Goal: Task Accomplishment & Management: Complete application form

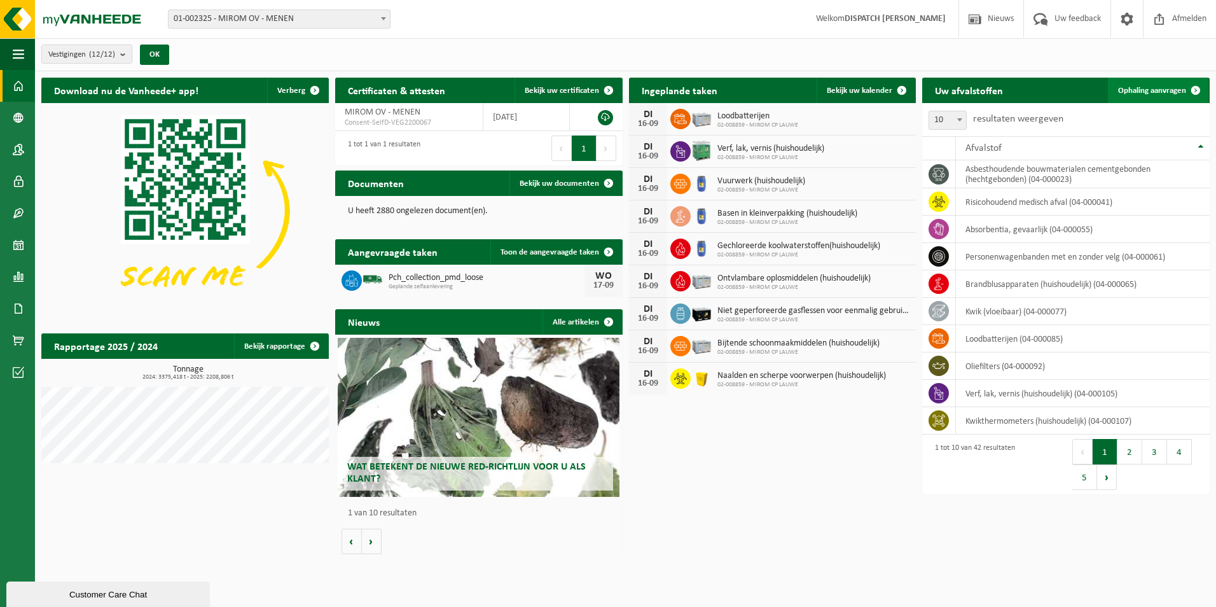
click at [1180, 87] on span "Ophaling aanvragen" at bounding box center [1152, 91] width 68 height 8
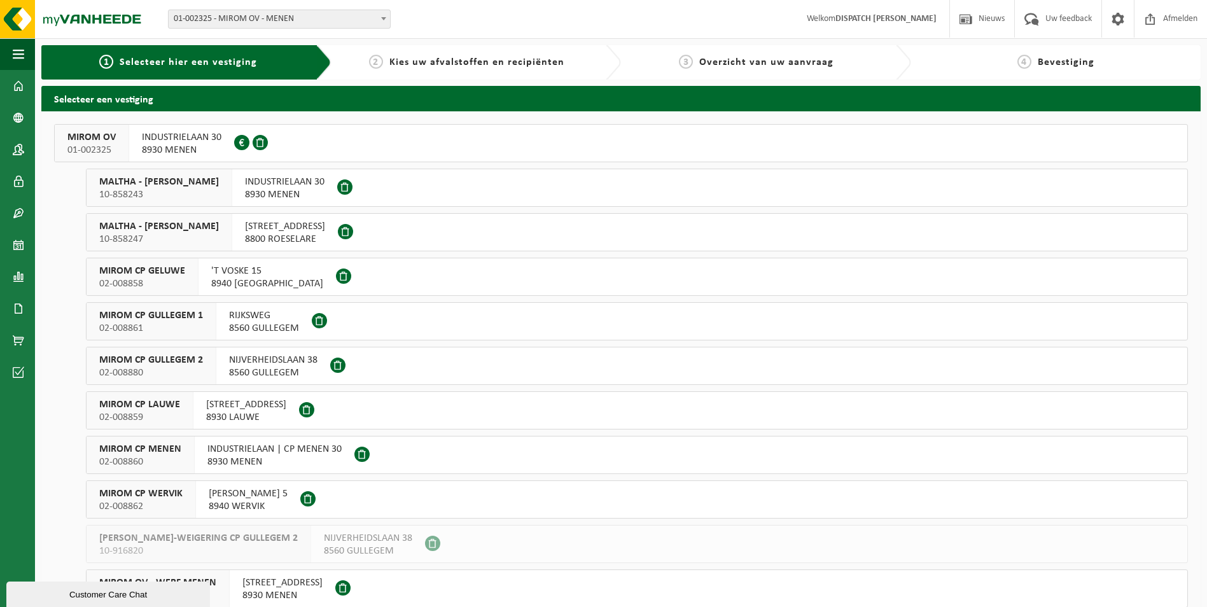
click at [106, 141] on span "MIROM OV" at bounding box center [91, 137] width 48 height 13
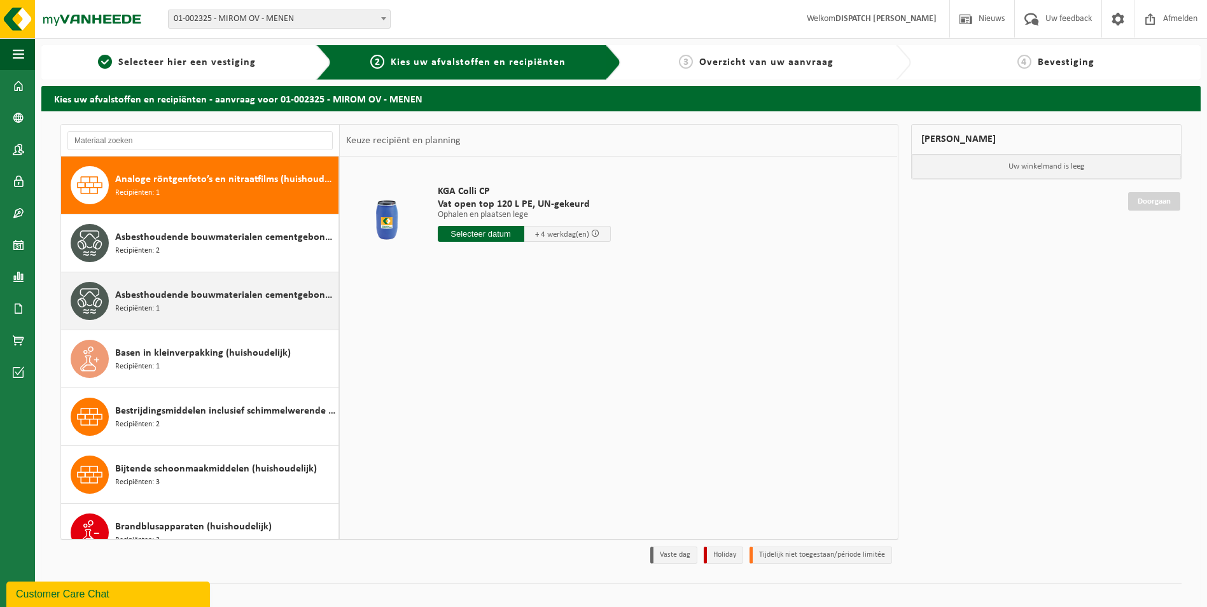
click at [174, 300] on span "Asbesthoudende bouwmaterialen cementgebonden met isolatie(hechtgebonden)" at bounding box center [225, 295] width 220 height 15
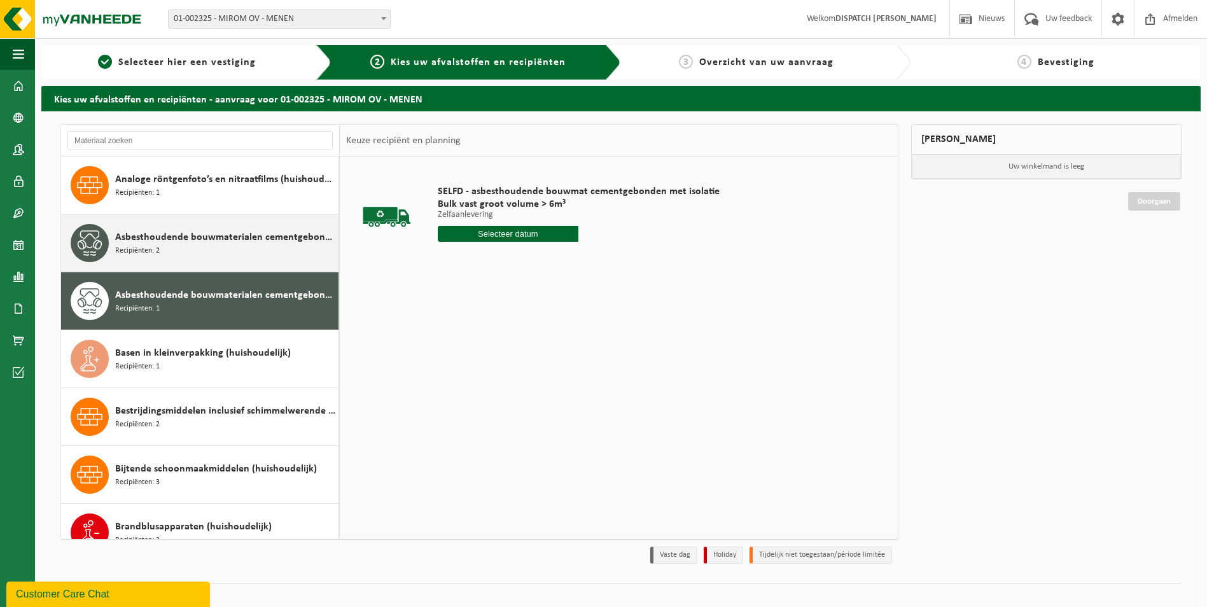
click at [178, 246] on div "Asbesthoudende bouwmaterialen cementgebonden (hechtgebonden) Recipiënten: 2" at bounding box center [225, 243] width 220 height 38
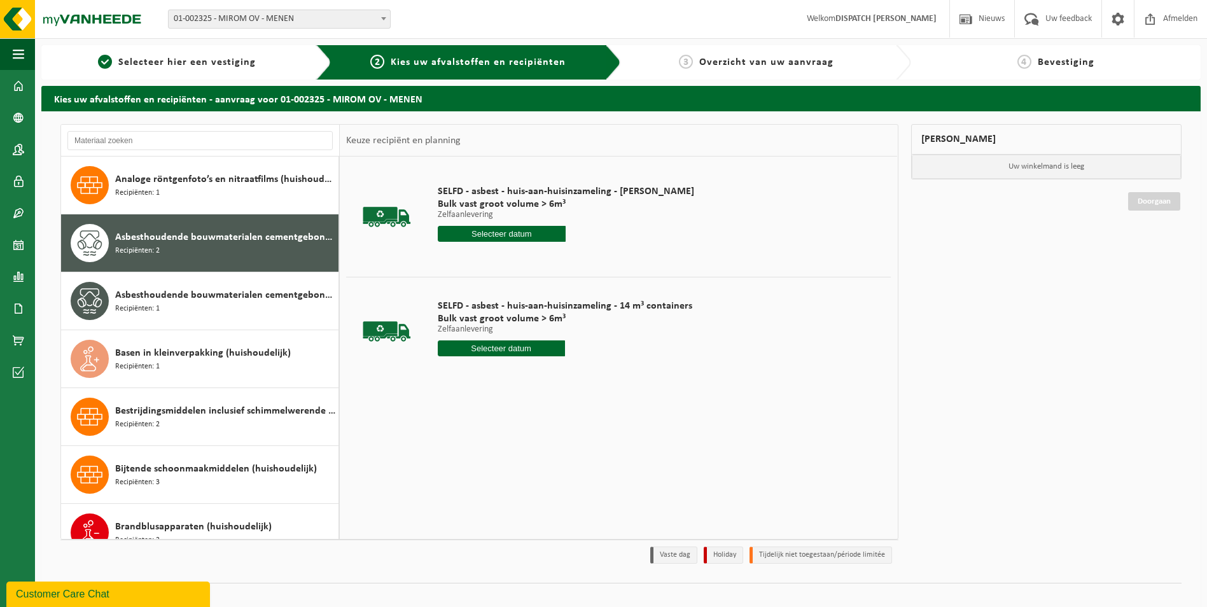
click at [490, 345] on input "text" at bounding box center [501, 348] width 127 height 16
click at [496, 461] on div "17" at bounding box center [494, 461] width 22 height 20
type input "Van 2025-09-17"
type input "2025-09-17"
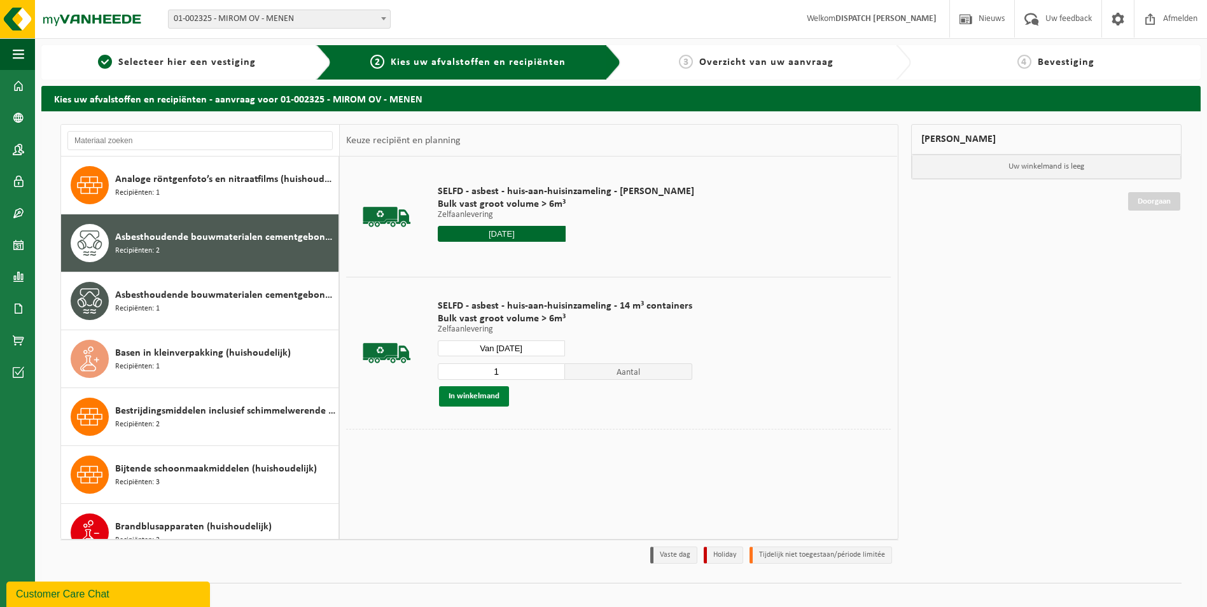
click at [476, 399] on button "In winkelmand" at bounding box center [474, 396] width 70 height 20
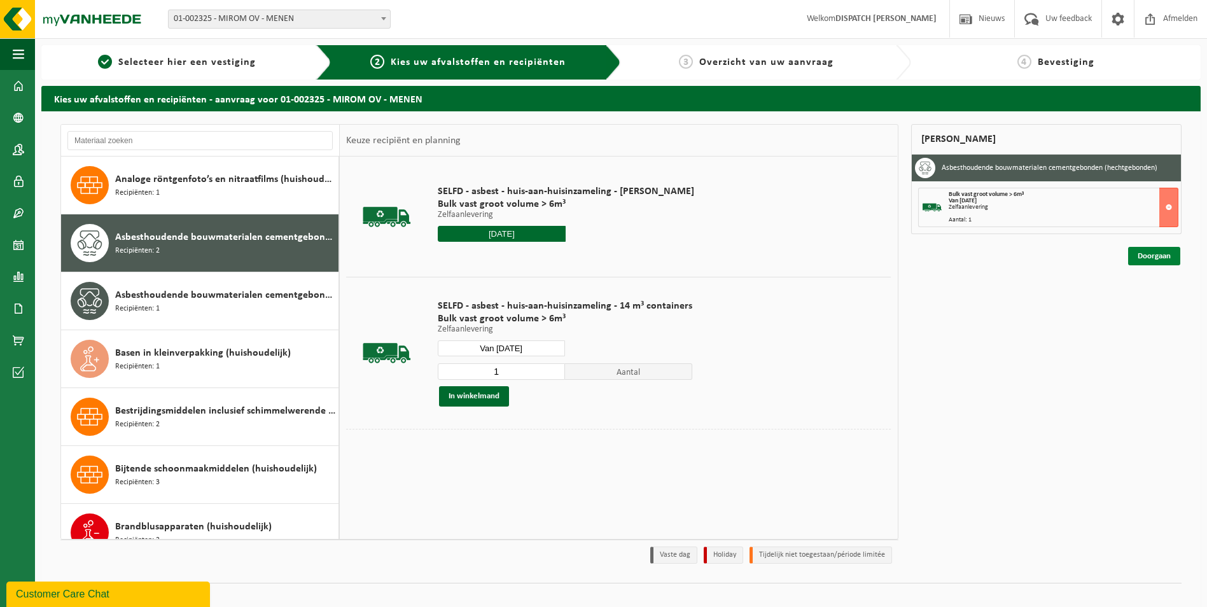
click at [1160, 253] on link "Doorgaan" at bounding box center [1154, 256] width 52 height 18
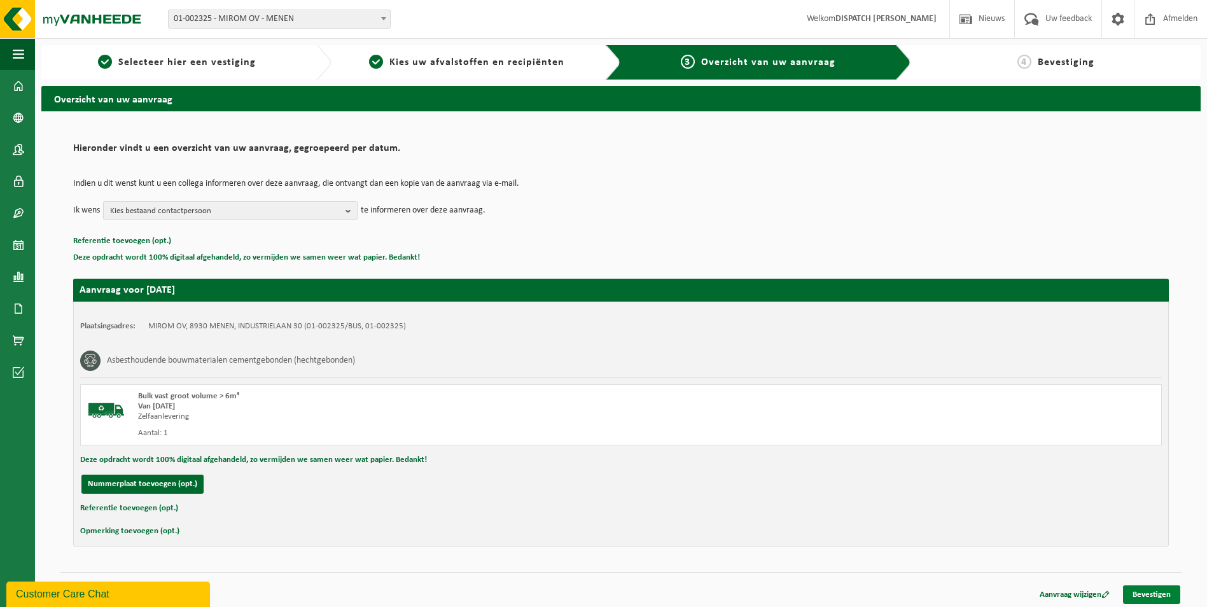
click at [1163, 592] on link "Bevestigen" at bounding box center [1151, 594] width 57 height 18
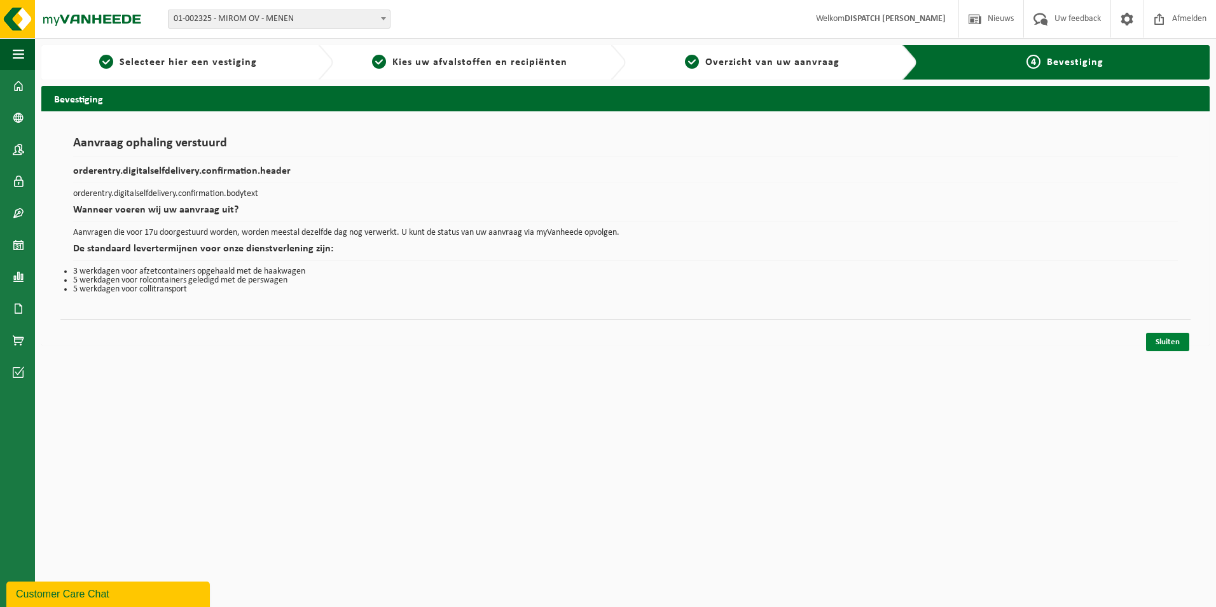
click at [1156, 349] on link "Sluiten" at bounding box center [1167, 342] width 43 height 18
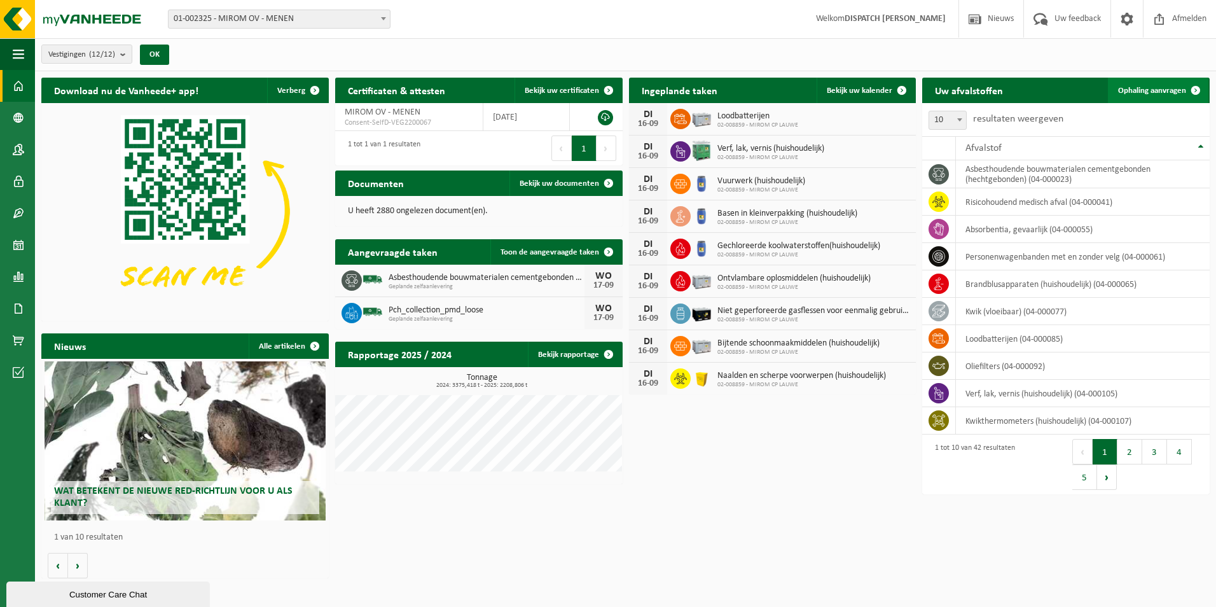
click at [1182, 90] on span "Ophaling aanvragen" at bounding box center [1152, 91] width 68 height 8
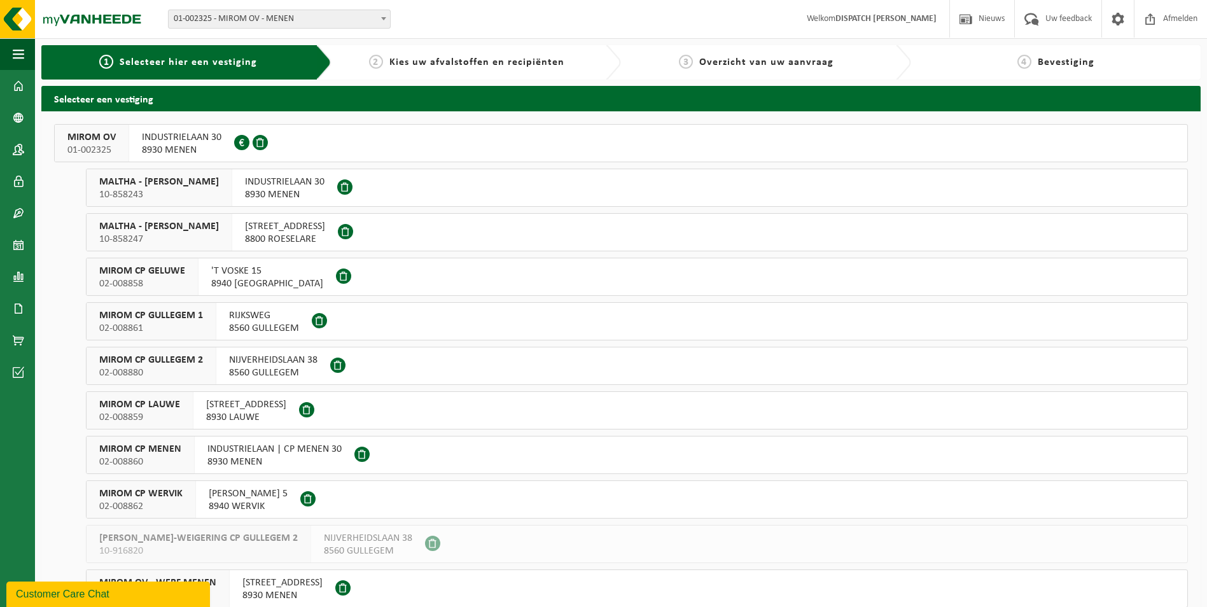
click at [161, 496] on span "MIROM CP WERVIK" at bounding box center [140, 493] width 83 height 13
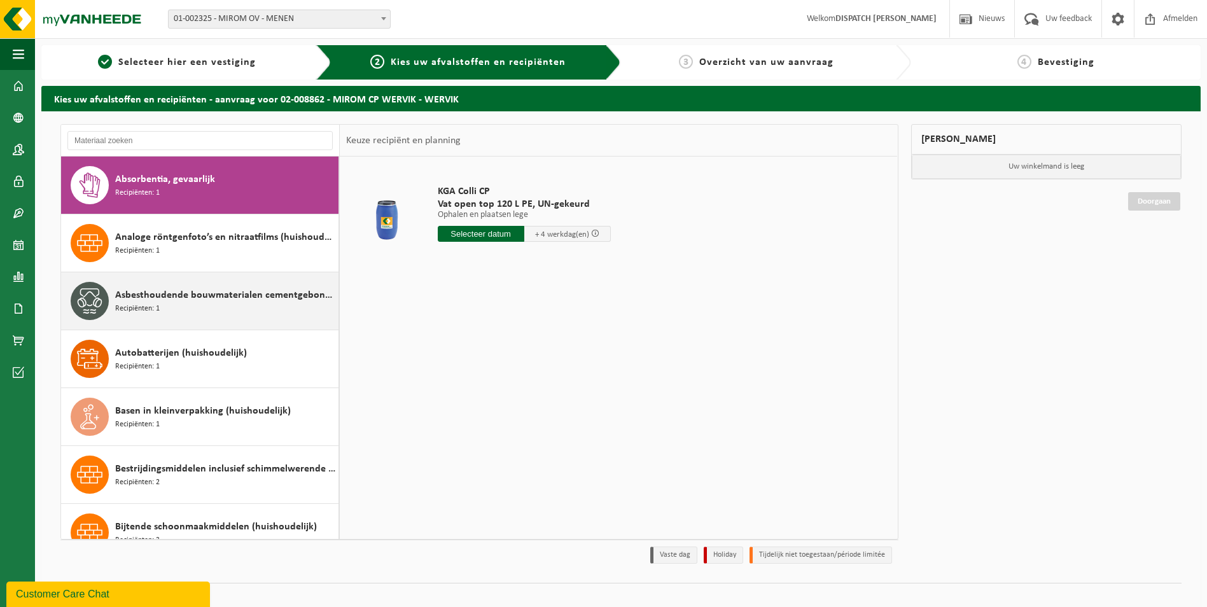
click at [150, 303] on span "Recipiënten: 1" at bounding box center [137, 309] width 45 height 12
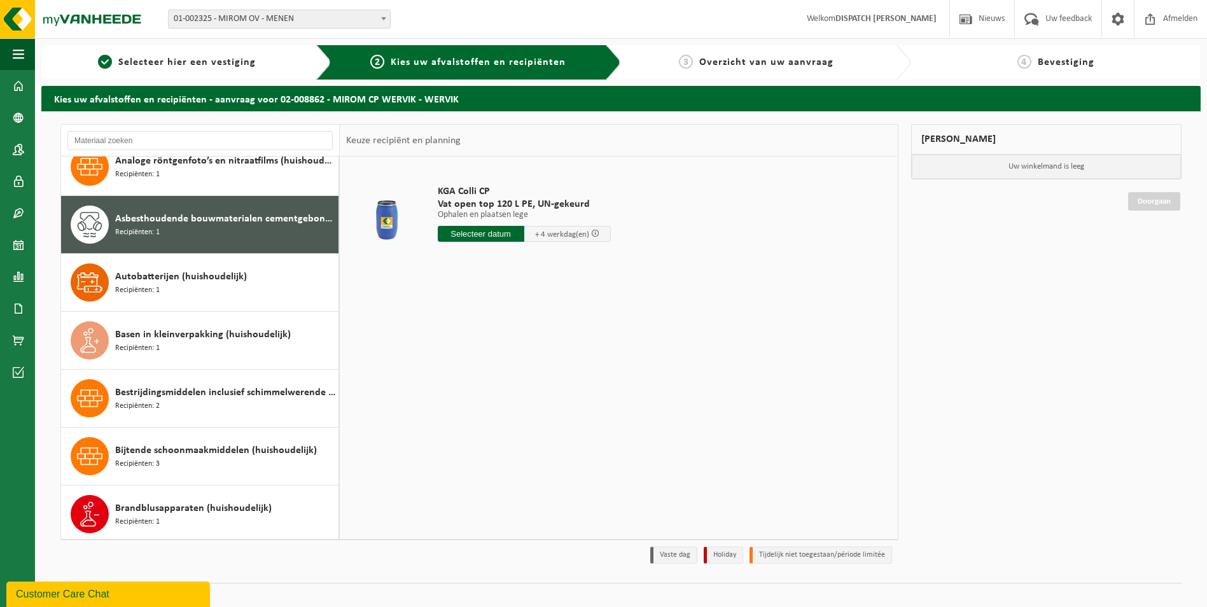
click at [150, 303] on div "Absorbentia, gevaarlijk Recipiënten: 1 Analoge röntgenfoto’s en nitraatfilms (h…" at bounding box center [200, 347] width 279 height 382
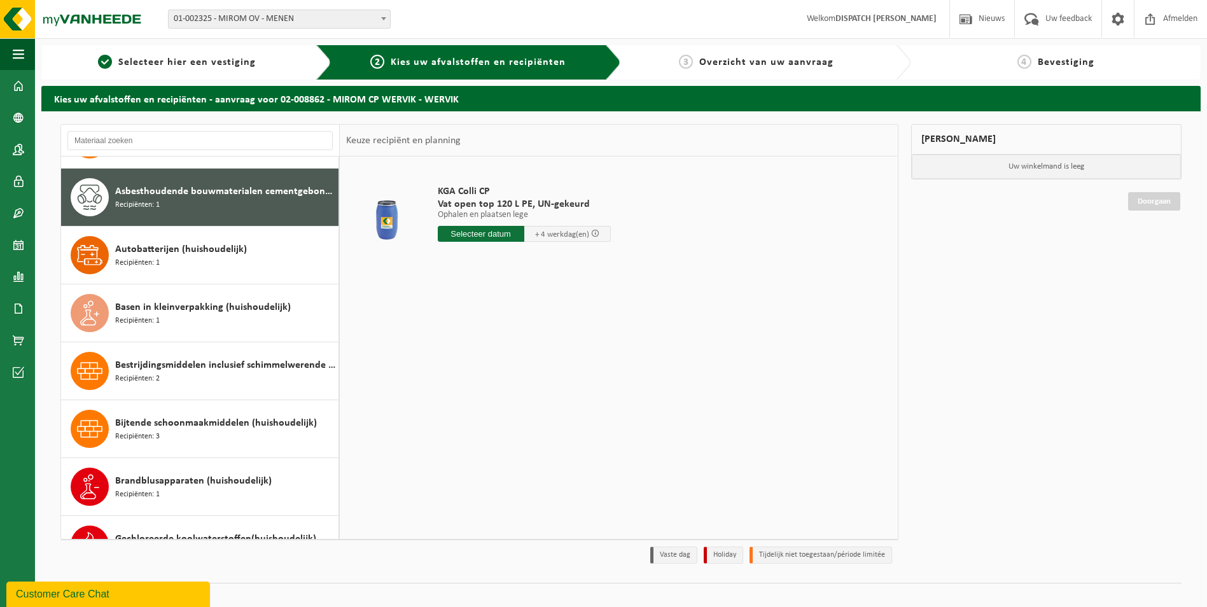
scroll to position [116, 0]
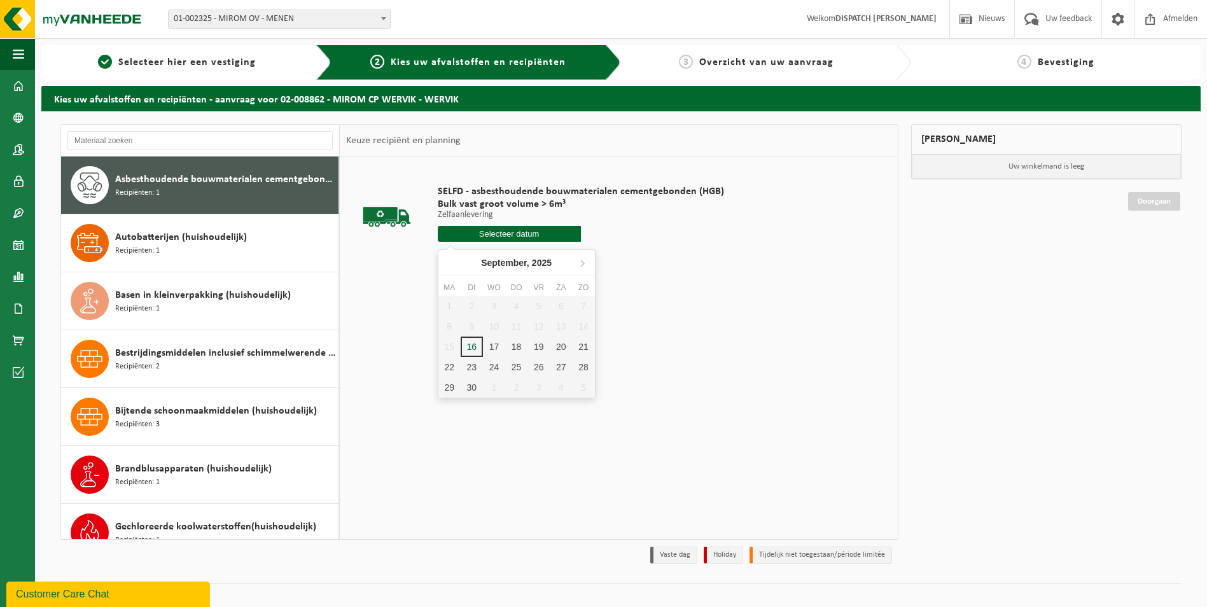
click at [509, 237] on input "text" at bounding box center [509, 234] width 143 height 16
click at [496, 345] on div "17" at bounding box center [494, 346] width 22 height 20
type input "Van 2025-09-17"
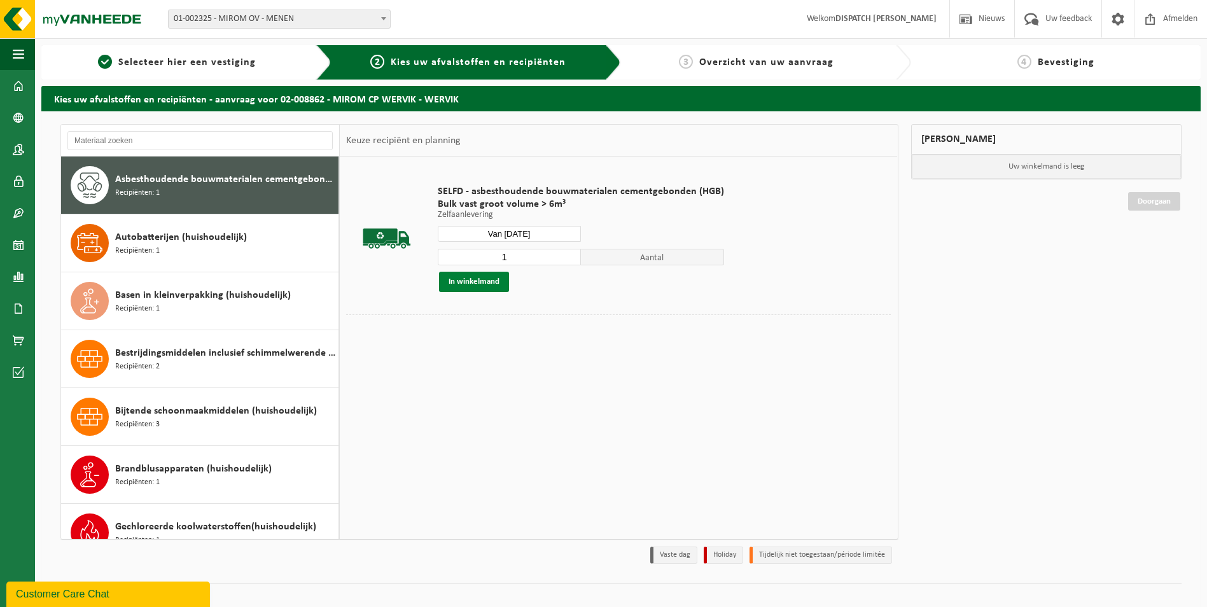
click at [489, 279] on button "In winkelmand" at bounding box center [474, 282] width 70 height 20
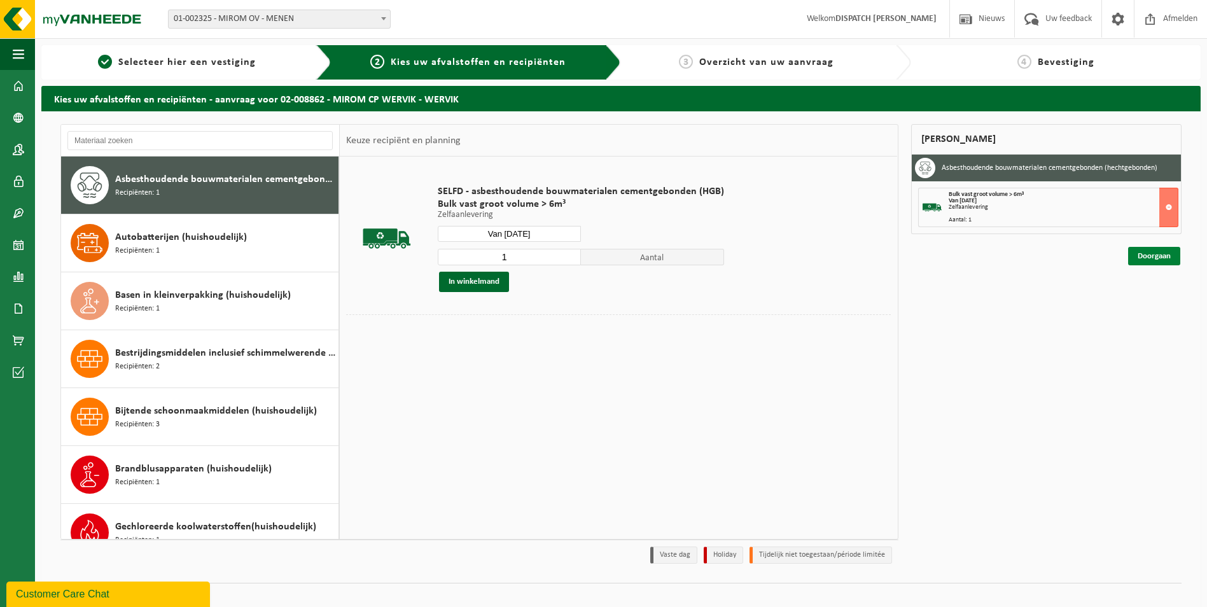
click at [1154, 253] on link "Doorgaan" at bounding box center [1154, 256] width 52 height 18
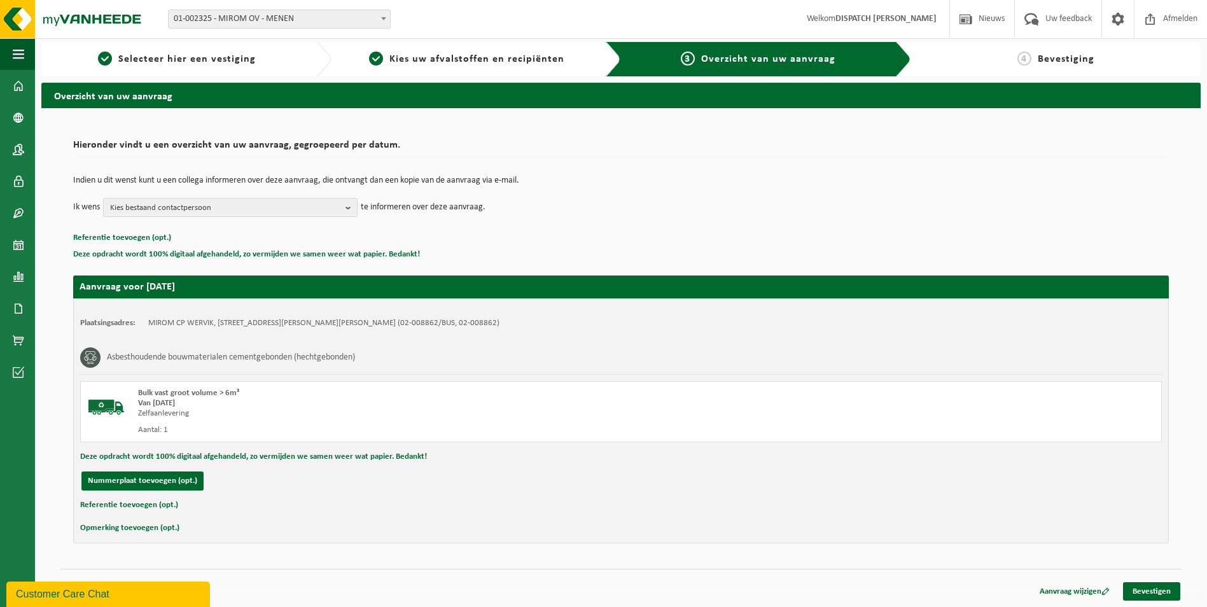
scroll to position [4, 0]
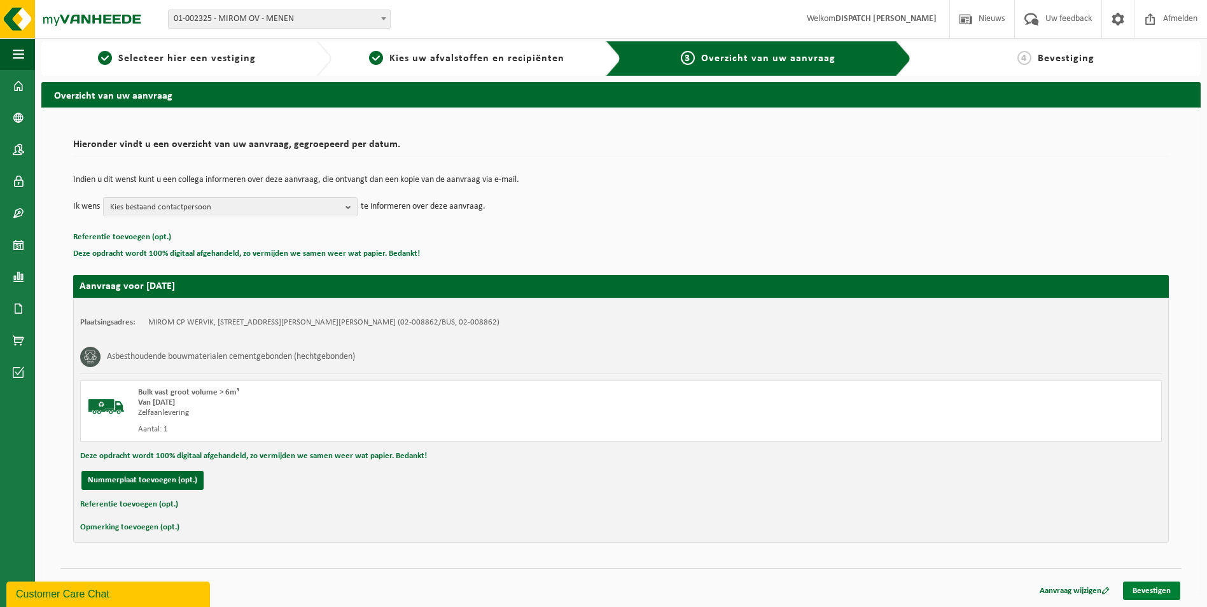
click at [1146, 590] on link "Bevestigen" at bounding box center [1151, 590] width 57 height 18
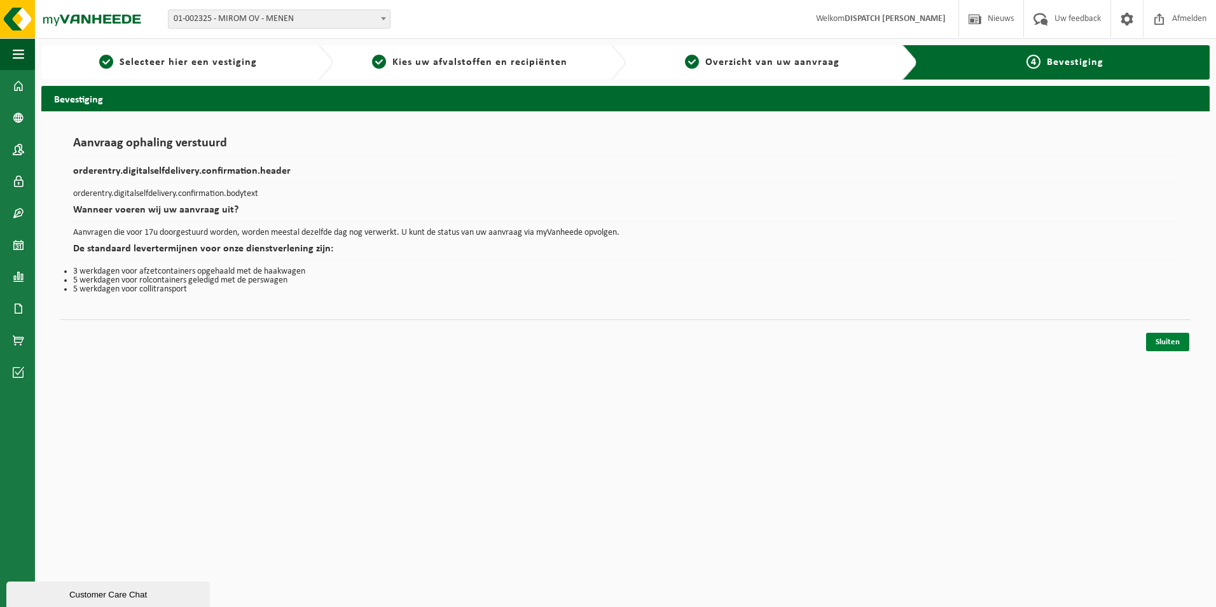
click at [1185, 340] on link "Sluiten" at bounding box center [1167, 342] width 43 height 18
